Goal: Task Accomplishment & Management: Use online tool/utility

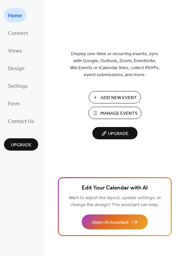
click at [121, 113] on span "Manage Events" at bounding box center [118, 113] width 37 height 7
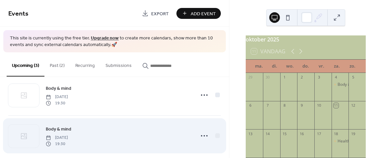
scroll to position [61, 0]
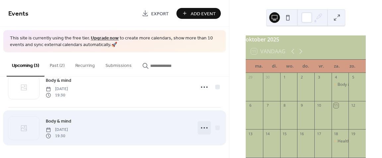
click at [201, 129] on icon at bounding box center [204, 128] width 11 height 11
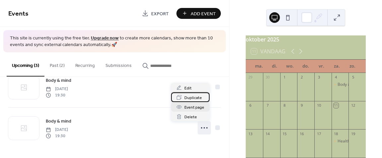
click at [195, 97] on span "Duplicate" at bounding box center [194, 98] width 18 height 7
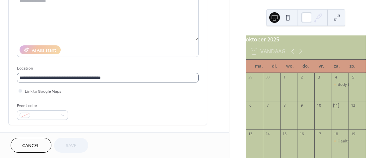
scroll to position [133, 0]
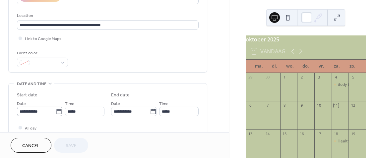
click at [56, 111] on icon at bounding box center [59, 112] width 7 height 7
click at [56, 111] on input "**********" at bounding box center [36, 112] width 39 height 10
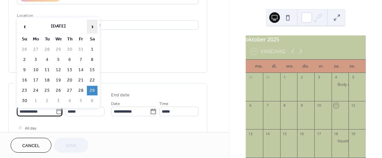
click at [92, 26] on span "›" at bounding box center [92, 26] width 10 height 13
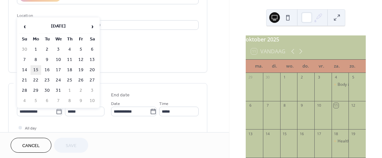
click at [36, 68] on td "15" at bounding box center [36, 70] width 11 height 10
type input "**********"
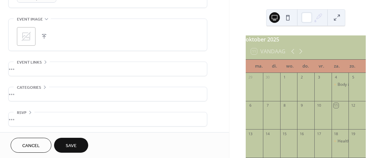
scroll to position [311, 0]
click at [73, 145] on span "Save" at bounding box center [71, 146] width 11 height 7
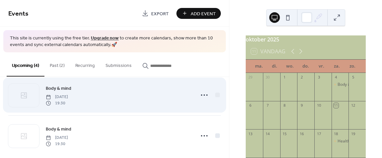
scroll to position [102, 0]
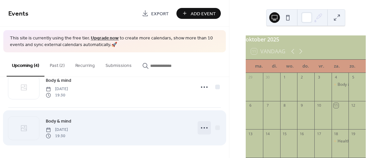
click at [205, 129] on icon at bounding box center [204, 128] width 11 height 11
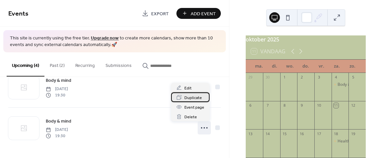
click at [194, 99] on span "Duplicate" at bounding box center [194, 98] width 18 height 7
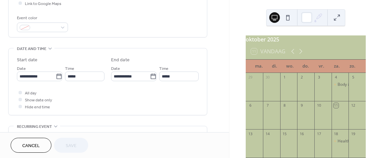
scroll to position [177, 0]
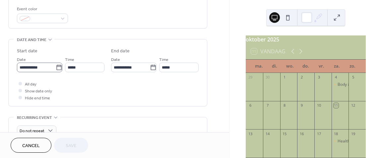
click at [57, 68] on icon at bounding box center [59, 67] width 7 height 7
click at [56, 68] on input "**********" at bounding box center [36, 68] width 39 height 10
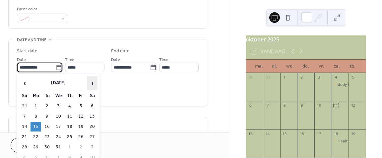
click at [95, 84] on span "›" at bounding box center [92, 83] width 10 height 13
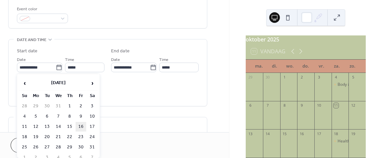
click at [80, 127] on td "16" at bounding box center [81, 127] width 11 height 10
type input "**********"
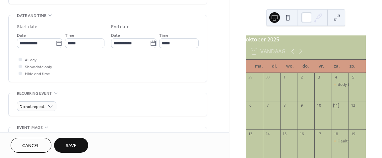
scroll to position [221, 0]
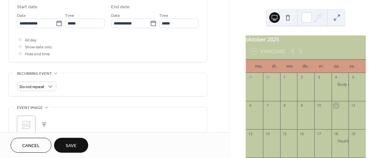
click at [77, 144] on span "Save" at bounding box center [71, 146] width 11 height 7
